Goal: Find specific page/section: Find specific page/section

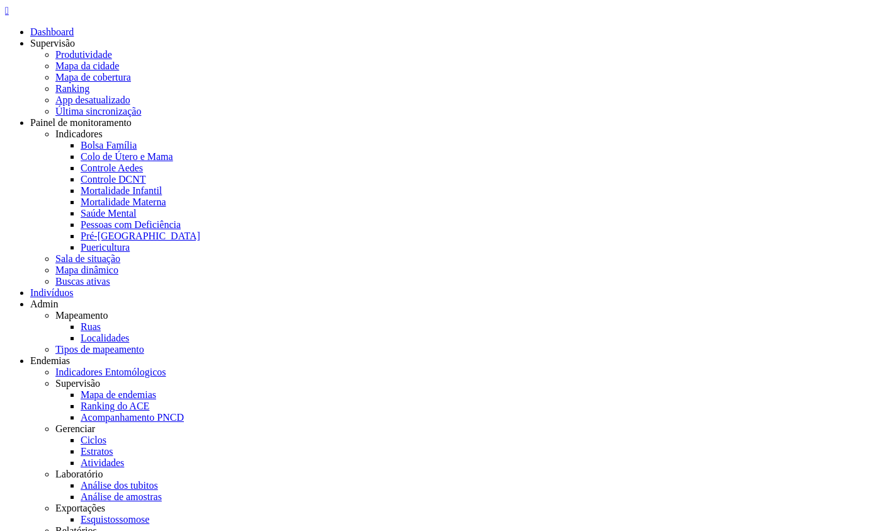
drag, startPoint x: 315, startPoint y: 378, endPoint x: 408, endPoint y: 396, distance: 95.5
click at [9, 16] on icon "" at bounding box center [7, 10] width 4 height 11
